Goal: Information Seeking & Learning: Find specific fact

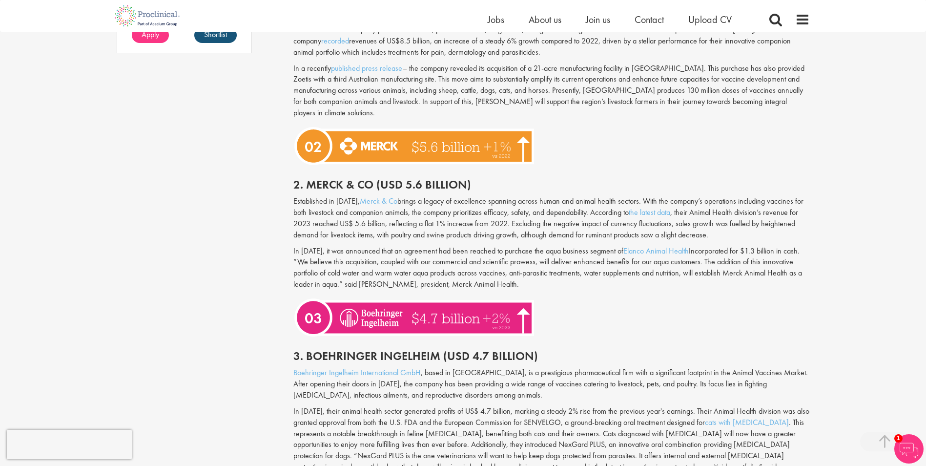
scroll to position [879, 0]
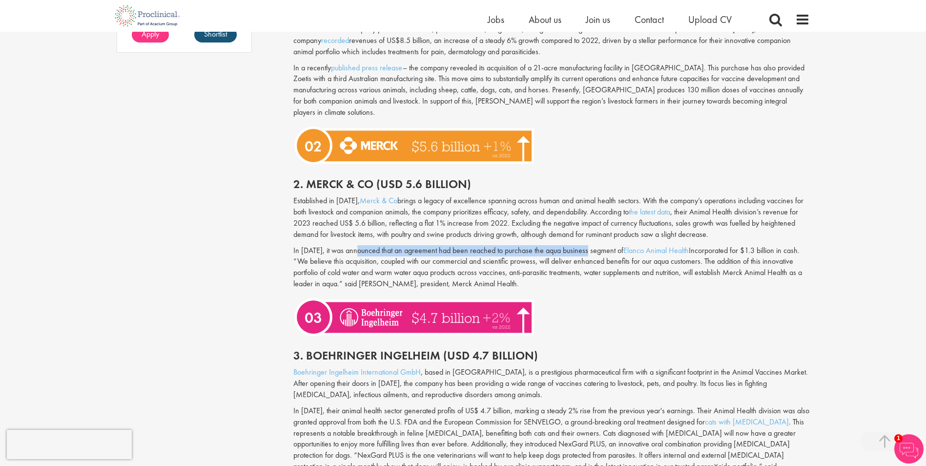
drag, startPoint x: 358, startPoint y: 233, endPoint x: 589, endPoint y: 233, distance: 230.9
click at [589, 233] on div "Established in [DATE], Merck & Co brings a legacy of excellence spanning across…" at bounding box center [551, 244] width 531 height 99
drag, startPoint x: 589, startPoint y: 233, endPoint x: 603, endPoint y: 238, distance: 15.0
click at [603, 245] on p "In [DATE], it was announced that an agreement had been reached to purchase the …" at bounding box center [551, 267] width 516 height 44
drag, startPoint x: 510, startPoint y: 237, endPoint x: 640, endPoint y: 232, distance: 130.4
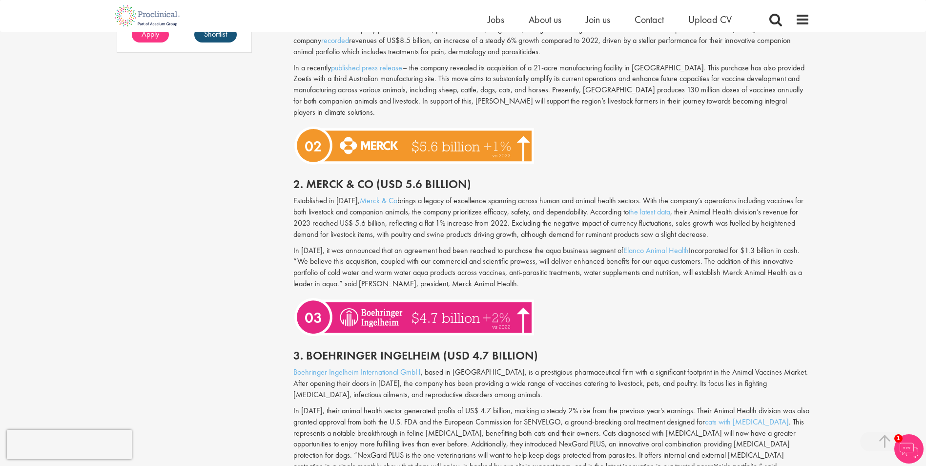
click at [640, 232] on div "Established in [DATE], Merck & Co brings a legacy of excellence spanning across…" at bounding box center [551, 244] width 531 height 99
drag, startPoint x: 640, startPoint y: 232, endPoint x: 661, endPoint y: 254, distance: 30.4
click at [661, 254] on p "In [DATE], it was announced that an agreement had been reached to purchase the …" at bounding box center [551, 267] width 516 height 44
drag, startPoint x: 613, startPoint y: 262, endPoint x: 837, endPoint y: 265, distance: 224.1
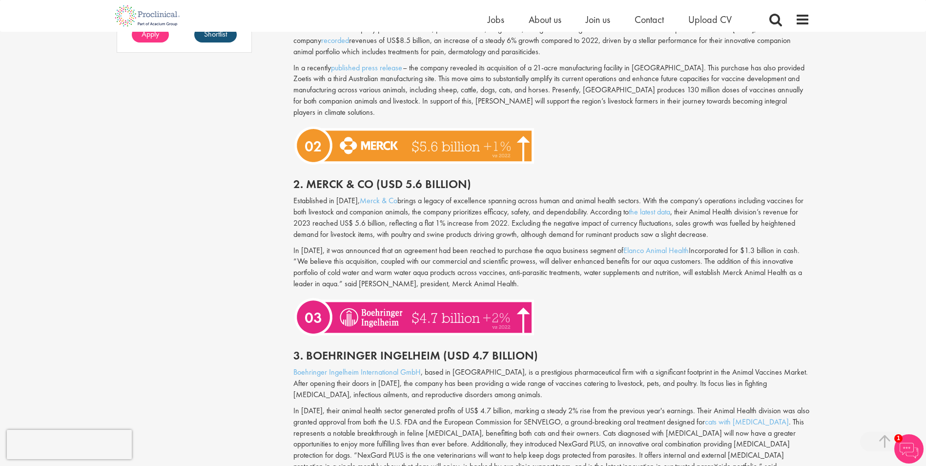
click at [361, 269] on p "In [DATE], it was announced that an agreement had been reached to purchase the …" at bounding box center [551, 267] width 516 height 44
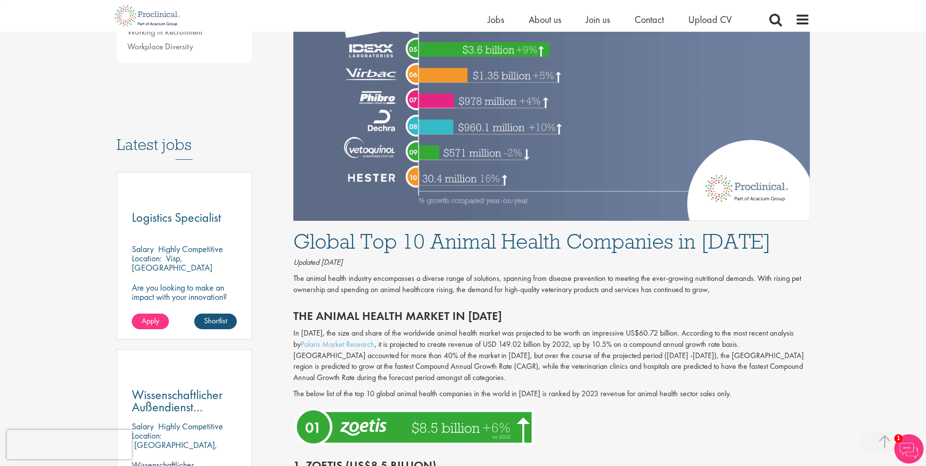
scroll to position [391, 0]
